Goal: Task Accomplishment & Management: Manage account settings

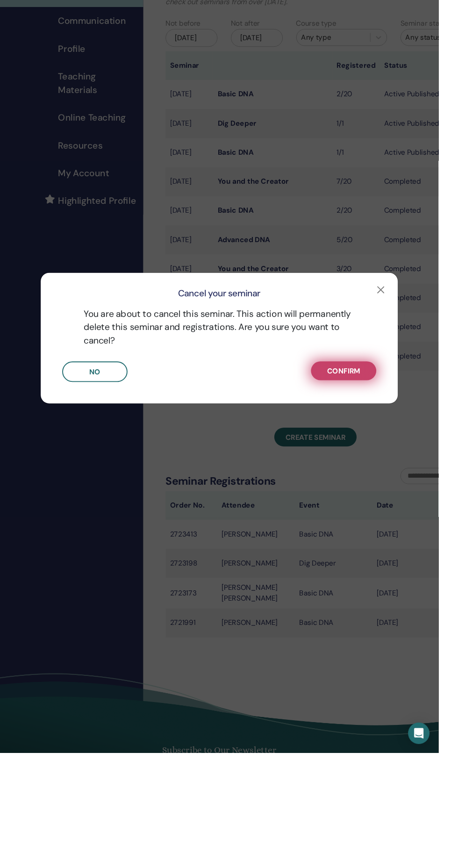
click at [376, 473] on span "Confirm" at bounding box center [359, 468] width 35 height 10
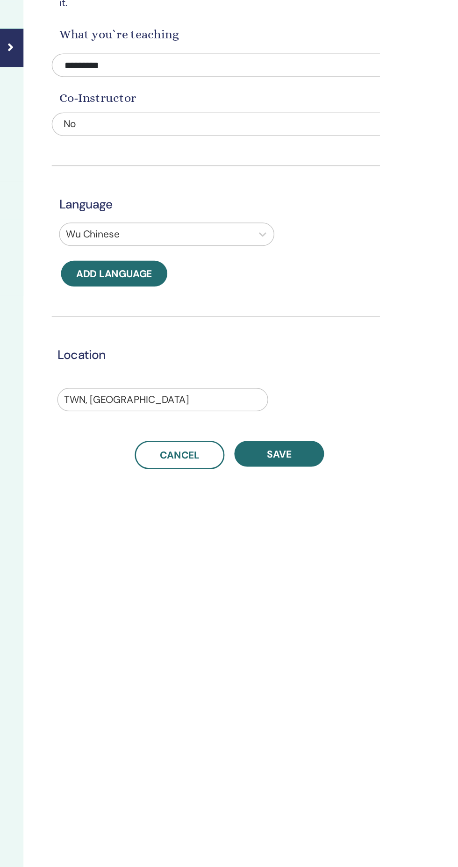
click at [234, 128] on div "Basic Info Name your seminar and provide some details that will help attendees …" at bounding box center [344, 237] width 270 height 414
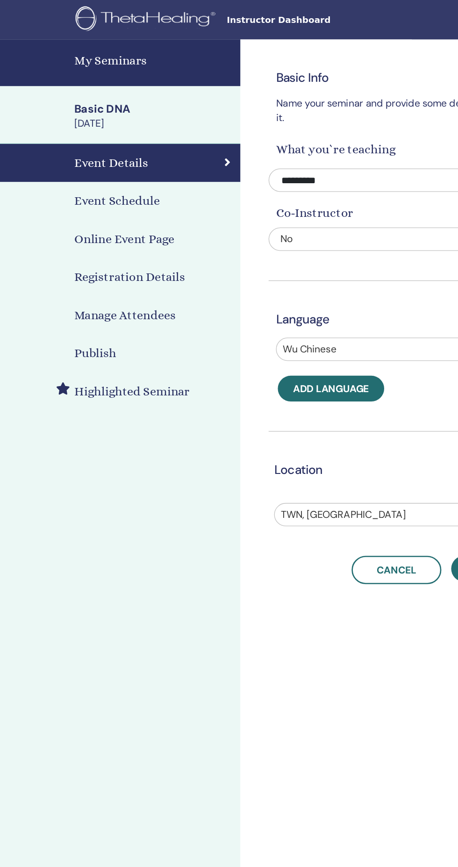
click at [137, 211] on h4 "Registration Details" at bounding box center [103, 211] width 84 height 14
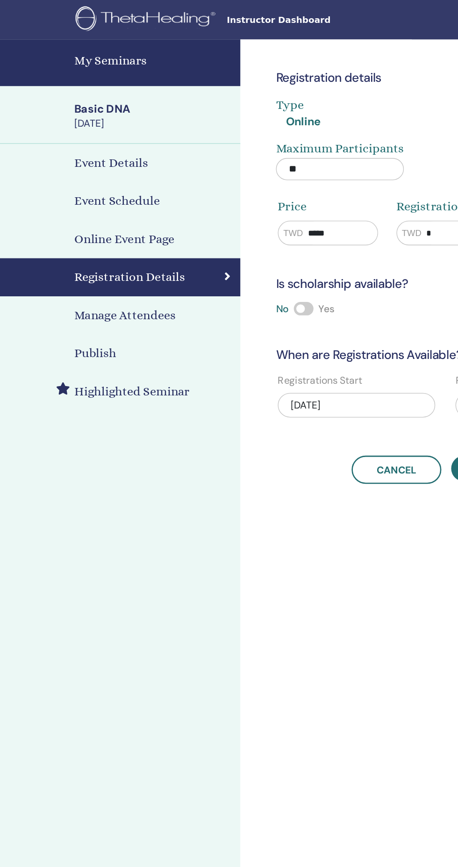
click at [119, 240] on h4 "Manage Attendees" at bounding box center [99, 240] width 77 height 14
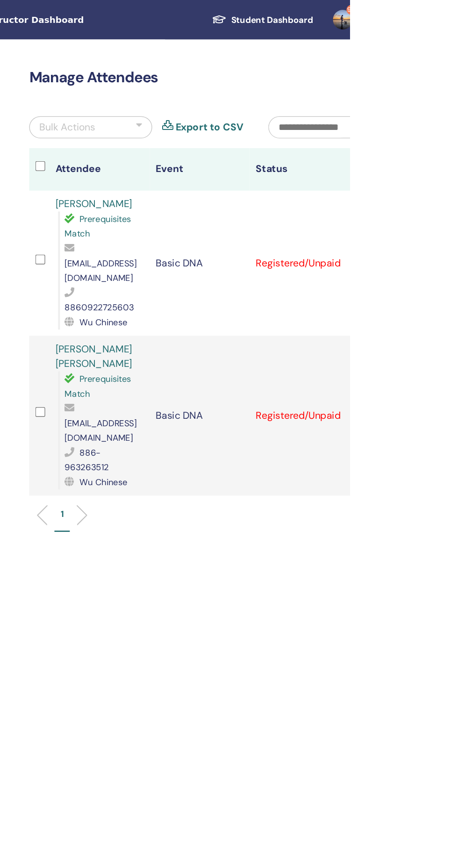
click at [458, 196] on icon at bounding box center [463, 199] width 3 height 7
click at [458, 310] on div "Cancel Registration Do not auto-certify Mark as Paid Mark as Unpaid Mark as Abs…" at bounding box center [465, 315] width 6 height 11
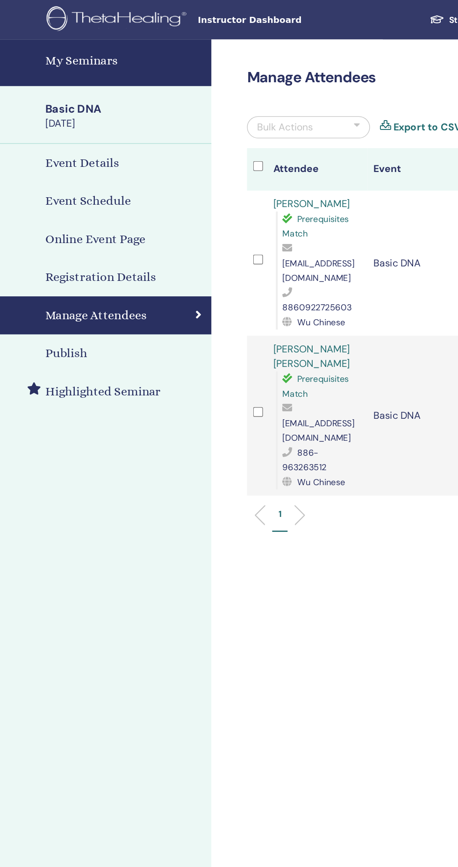
click at [94, 57] on link "My Seminars" at bounding box center [93, 48] width 187 height 36
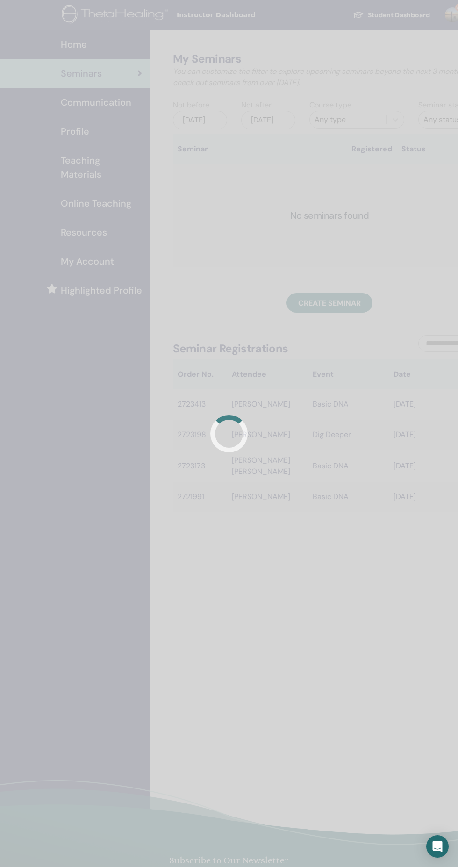
click at [69, 65] on div at bounding box center [229, 433] width 458 height 867
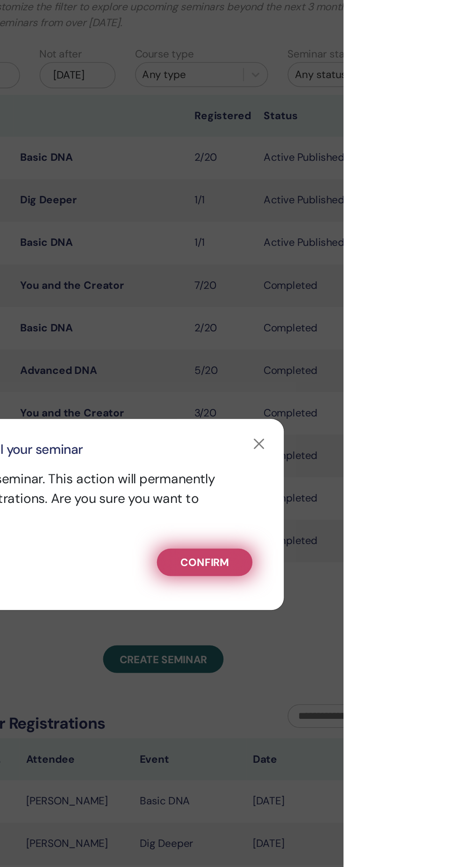
click at [393, 478] on button "Confirm" at bounding box center [359, 468] width 68 height 20
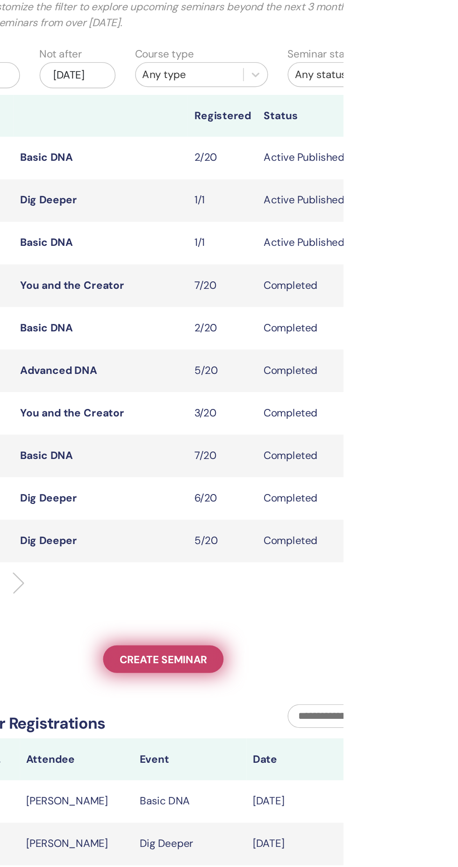
click at [339, 542] on span "Create seminar" at bounding box center [329, 538] width 63 height 10
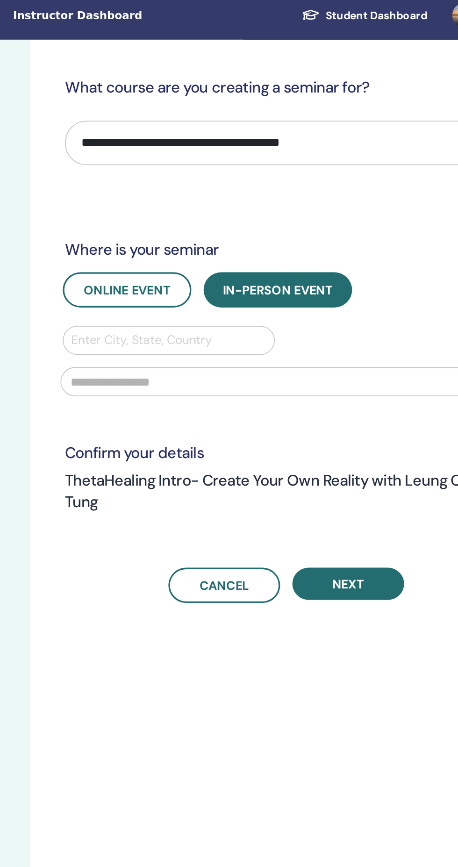
click at [330, 91] on select "**********" at bounding box center [344, 92] width 270 height 27
select select "**"
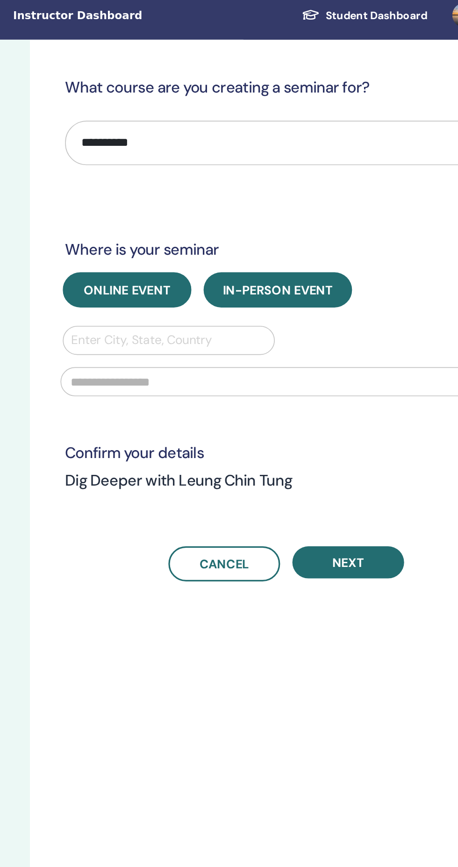
click at [272, 188] on button "Online Event" at bounding box center [246, 183] width 79 height 22
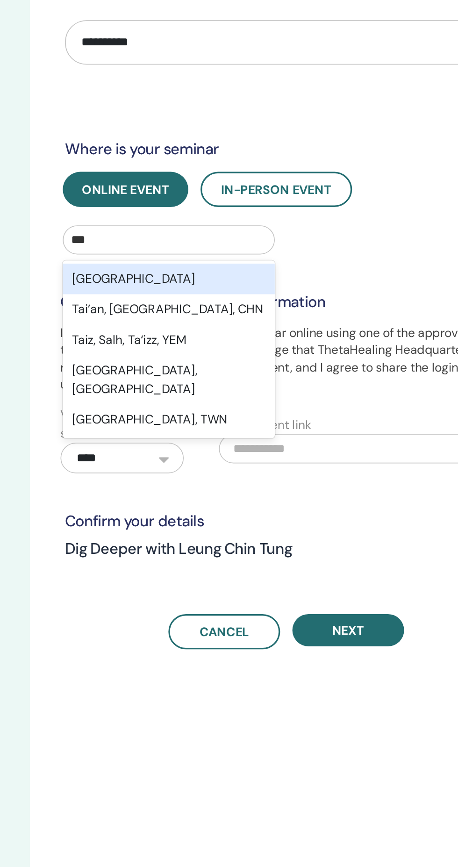
click at [216, 238] on div "[GEOGRAPHIC_DATA]" at bounding box center [272, 237] width 130 height 19
type input "***"
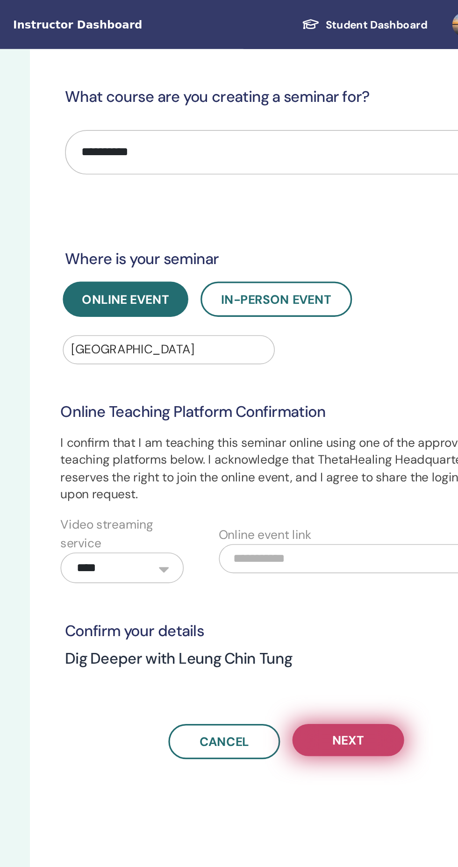
click at [382, 456] on span "Next" at bounding box center [382, 452] width 20 height 10
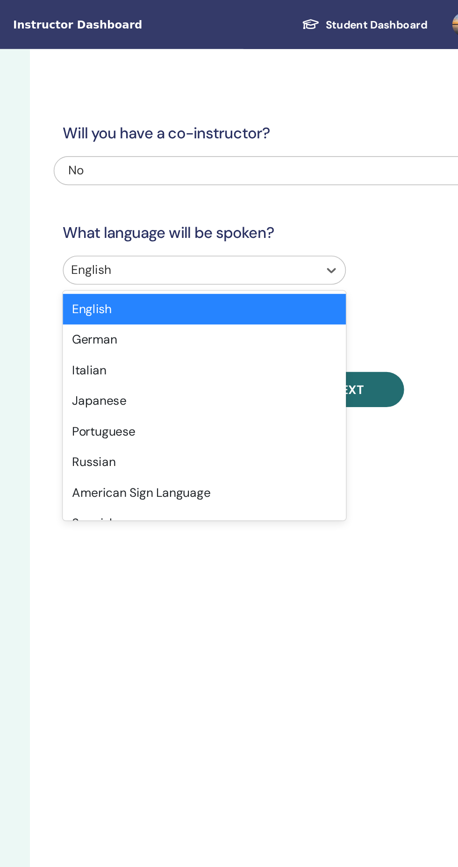
click at [214, 166] on input "text" at bounding box center [213, 164] width 2 height 11
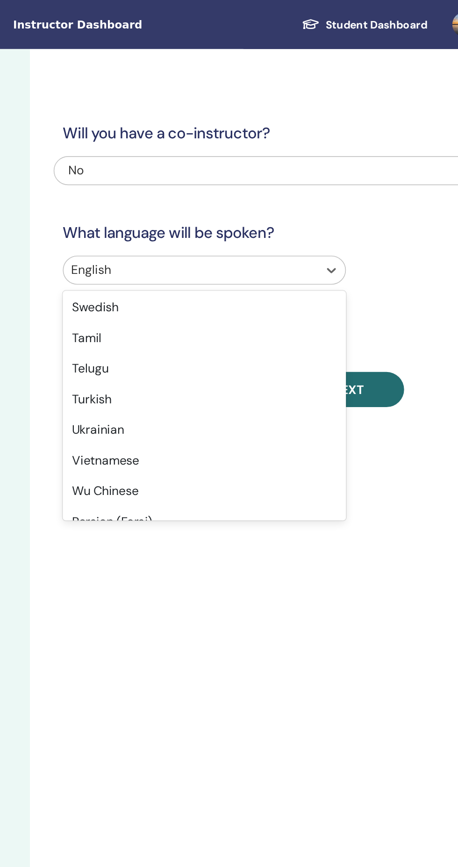
scroll to position [743, 0]
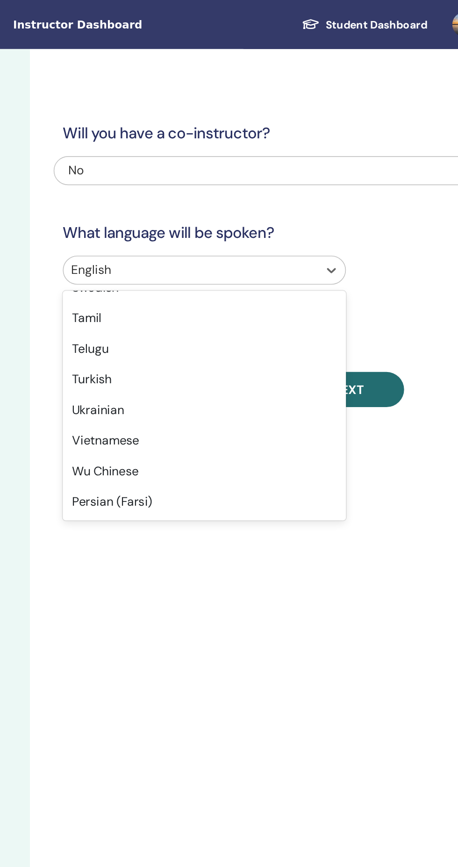
click at [247, 291] on div "Wu Chinese" at bounding box center [293, 288] width 173 height 19
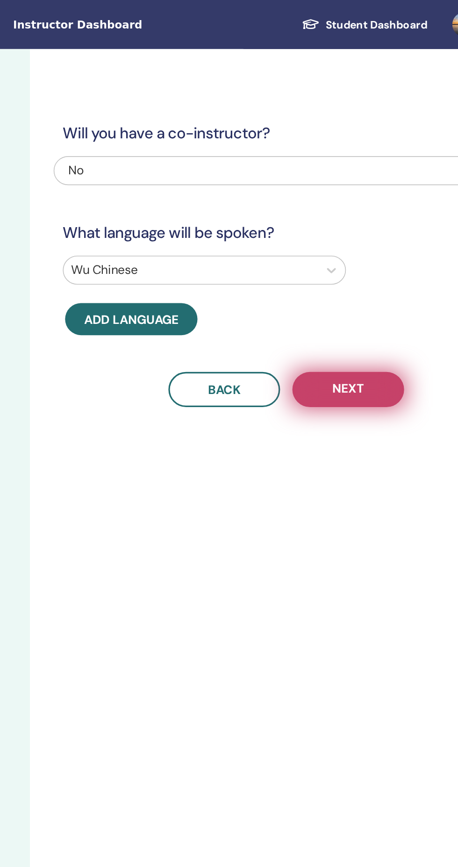
click at [397, 241] on button "Next" at bounding box center [381, 238] width 68 height 22
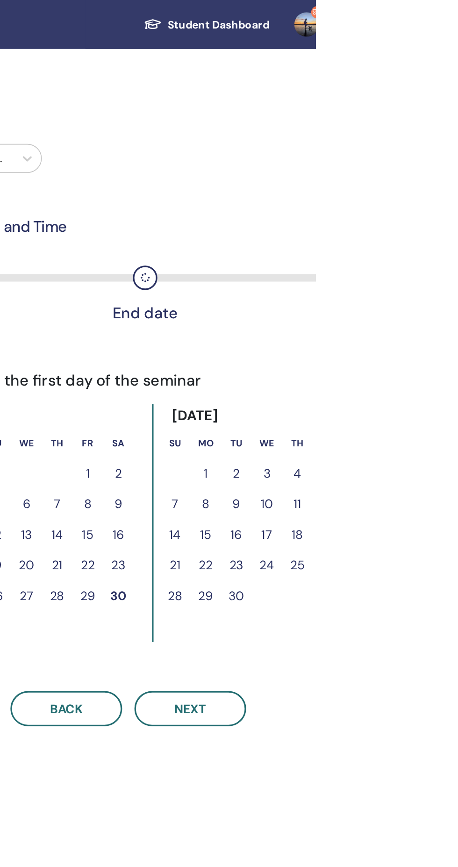
click at [391, 308] on button "8" at bounding box center [391, 308] width 19 height 19
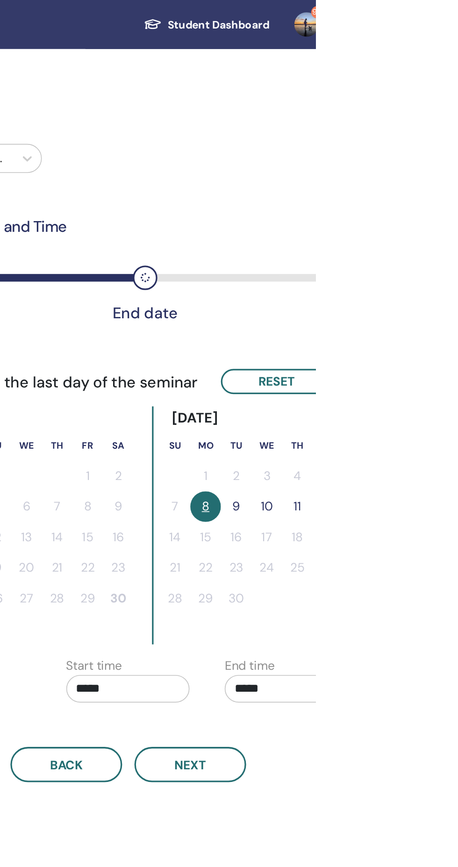
click at [390, 310] on button "8" at bounding box center [391, 309] width 19 height 19
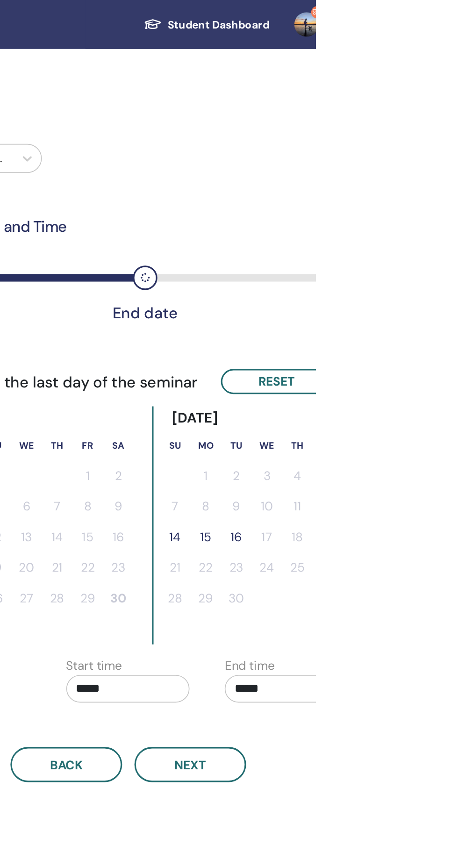
click at [371, 329] on button "14" at bounding box center [372, 328] width 19 height 19
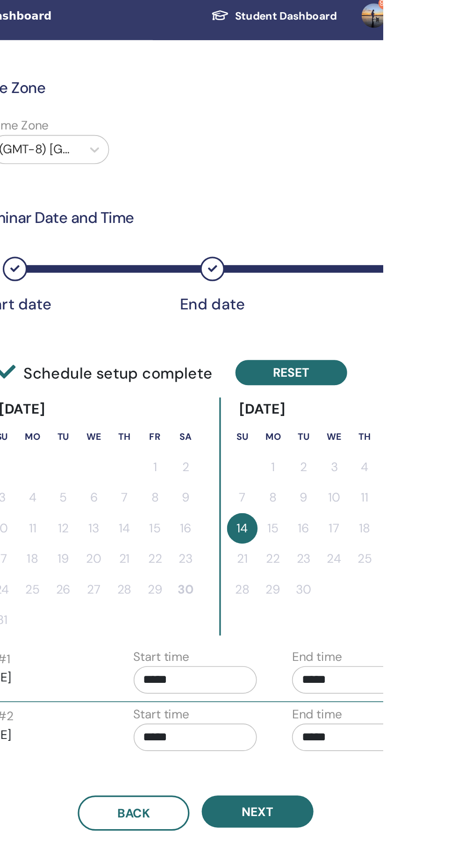
click at [404, 237] on button "Reset" at bounding box center [402, 232] width 68 height 15
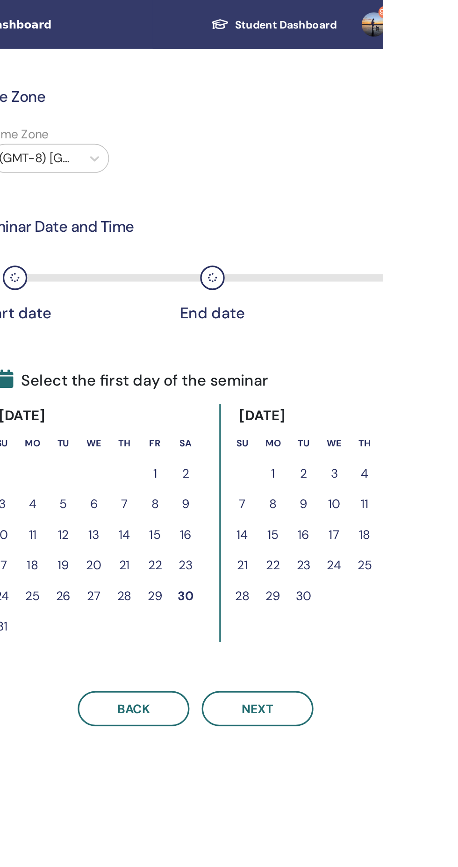
click at [428, 291] on button "3" at bounding box center [428, 289] width 19 height 19
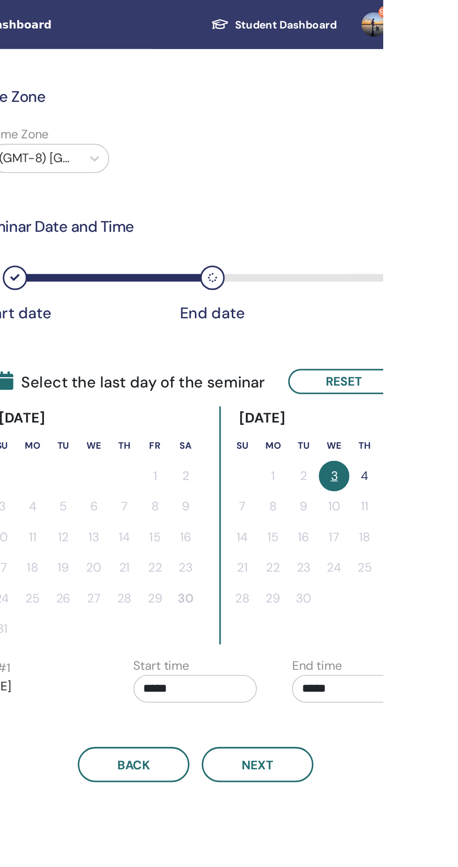
click at [447, 291] on button "4" at bounding box center [447, 290] width 19 height 19
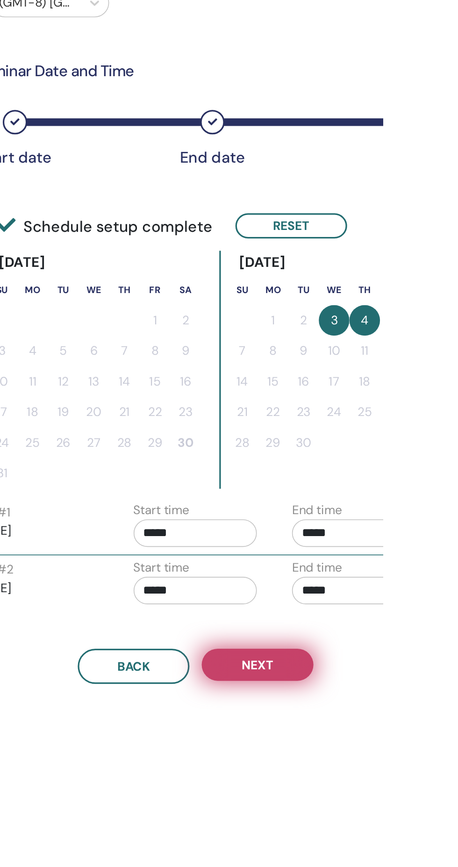
click at [401, 498] on button "Next" at bounding box center [381, 501] width 68 height 20
